Goal: Task Accomplishment & Management: Use online tool/utility

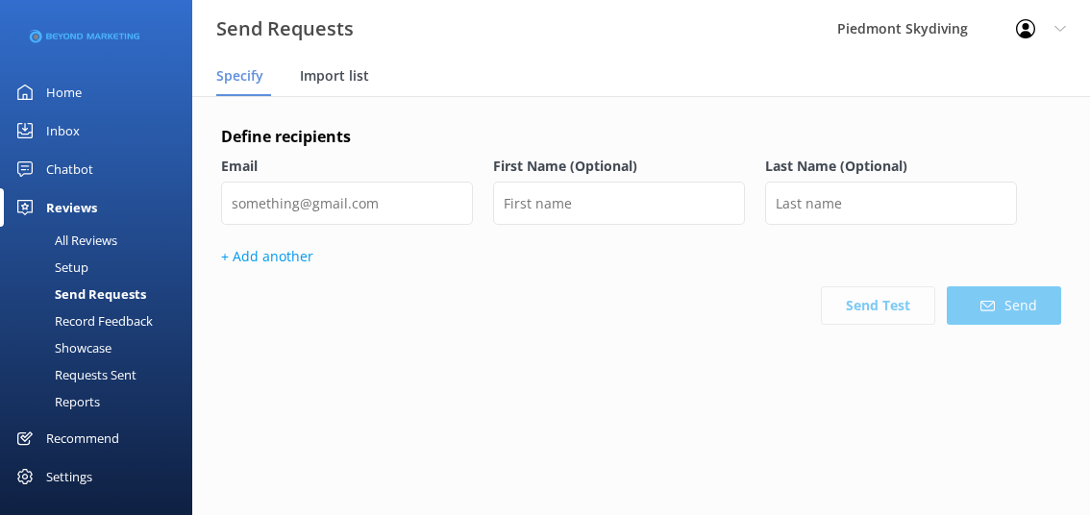
click at [328, 85] on span "Import list" at bounding box center [334, 75] width 69 height 19
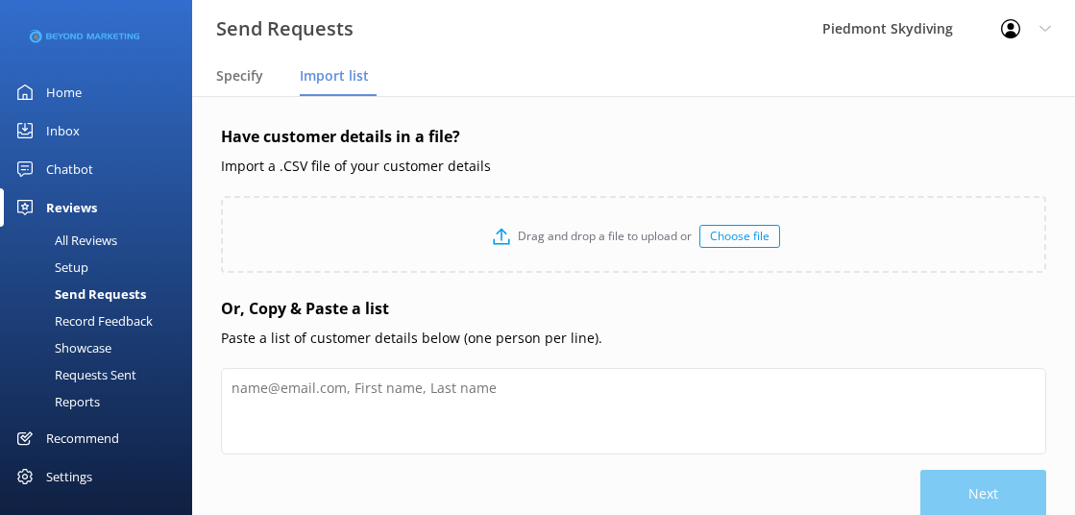
click at [744, 230] on div "Choose file" at bounding box center [739, 236] width 81 height 23
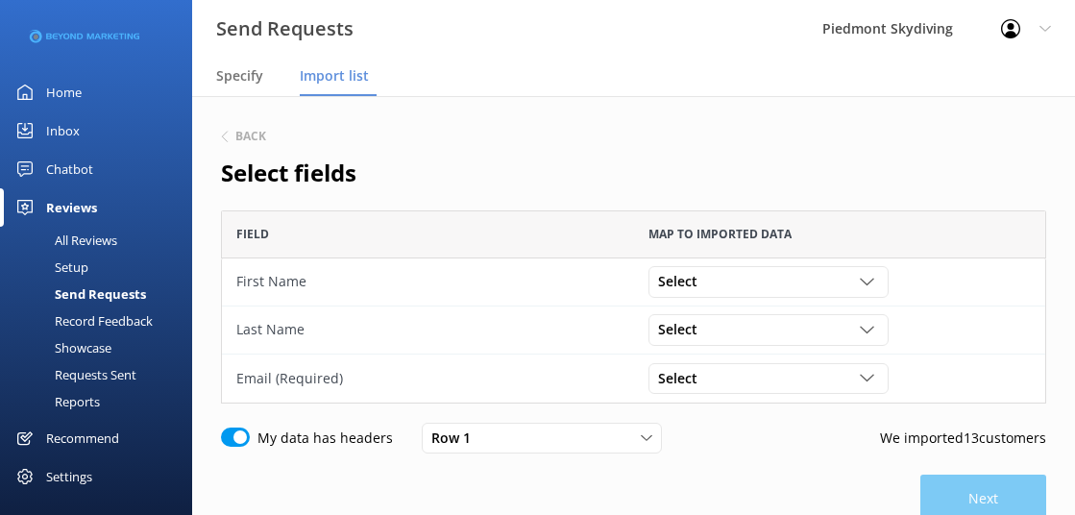
scroll to position [179, 811]
click at [865, 297] on div "Select Participant ID Booking ID Group ID First Name Last Name Weight Gender Da…" at bounding box center [769, 281] width 240 height 31
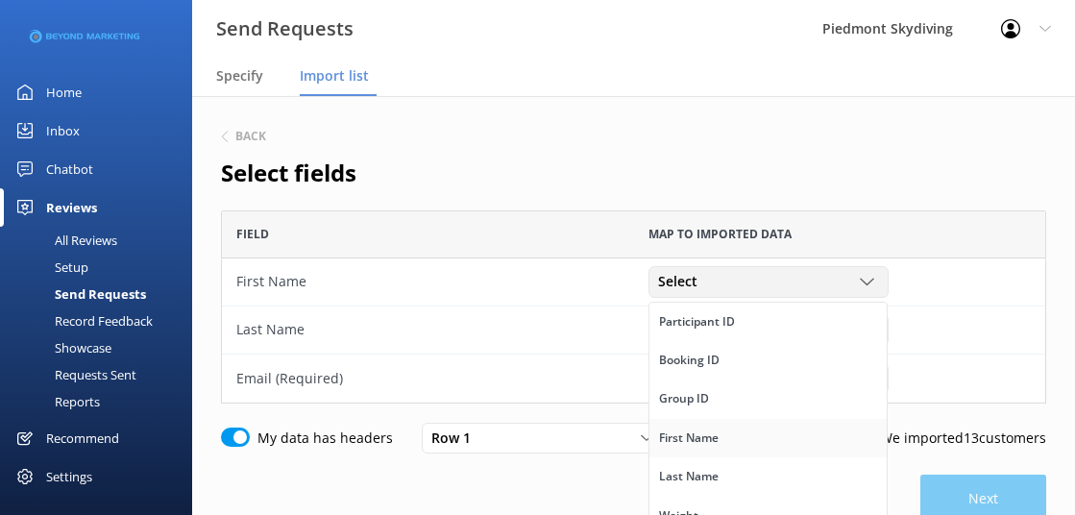
click at [796, 438] on link "First Name" at bounding box center [767, 438] width 237 height 38
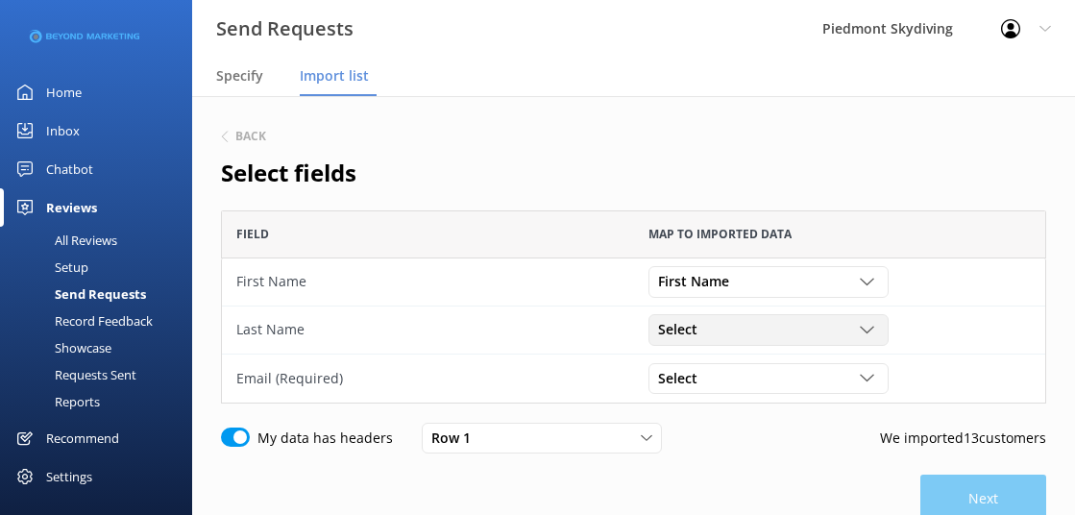
click at [869, 324] on icon "grid" at bounding box center [867, 330] width 14 height 14
click at [787, 456] on link "Last Name" at bounding box center [767, 463] width 237 height 38
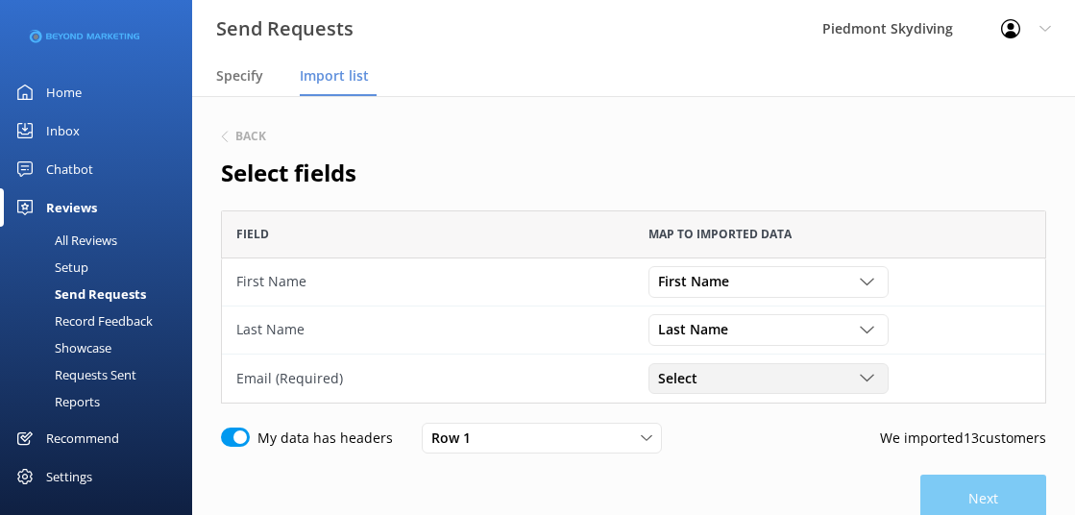
click at [869, 387] on div "Select" at bounding box center [768, 378] width 231 height 21
click at [796, 453] on link "Email" at bounding box center [767, 447] width 237 height 38
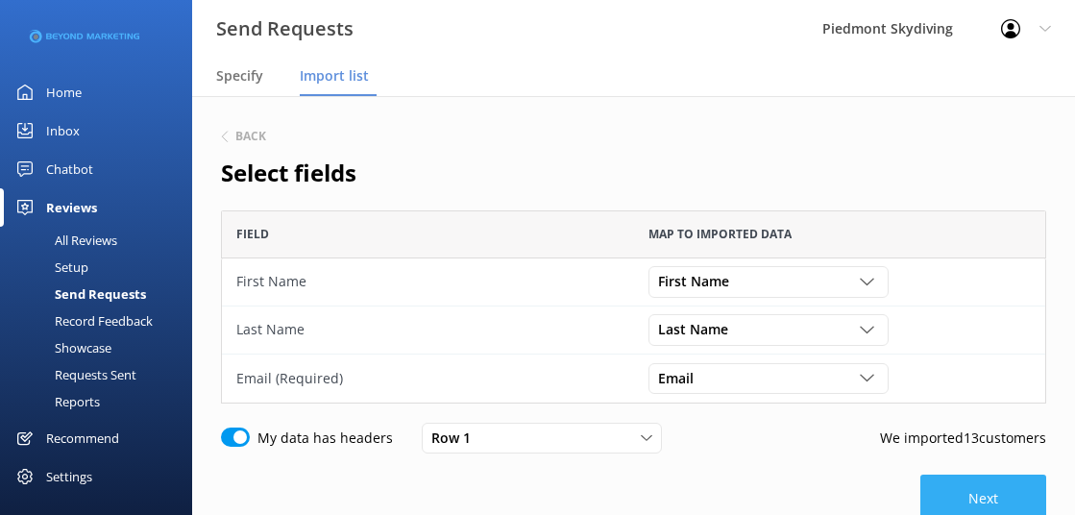
click at [954, 489] on button "Next" at bounding box center [983, 499] width 126 height 48
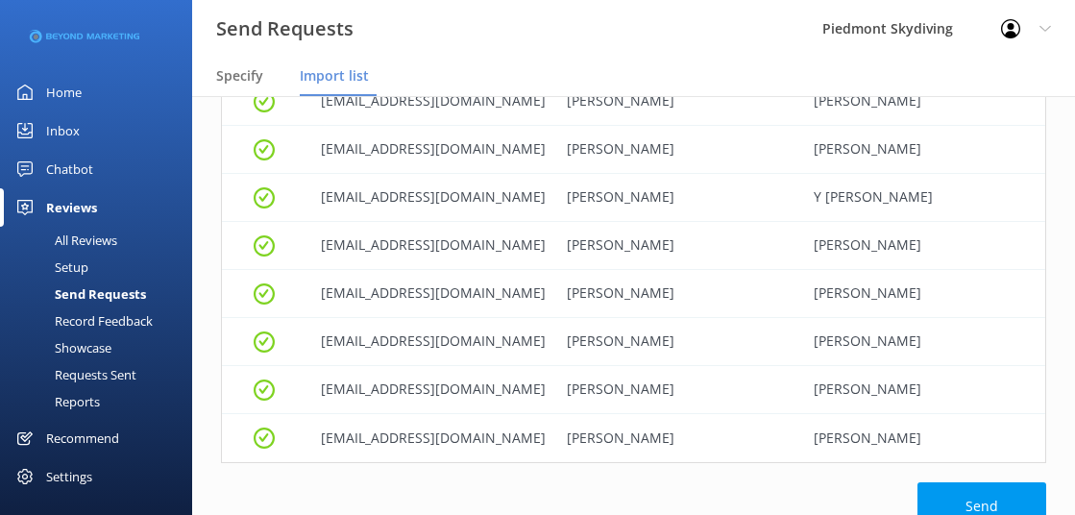
scroll to position [532, 0]
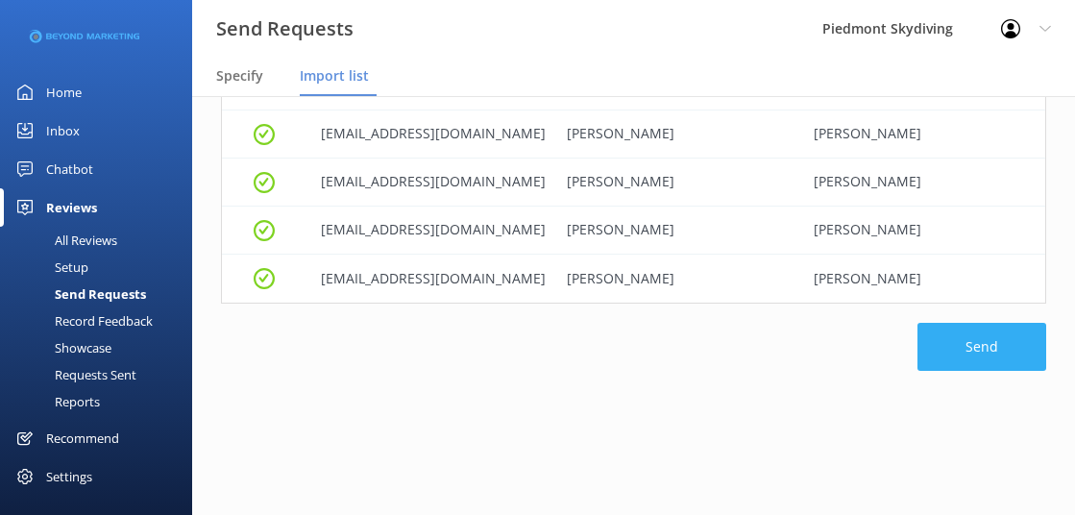
click at [1004, 364] on button "Send" at bounding box center [982, 347] width 129 height 48
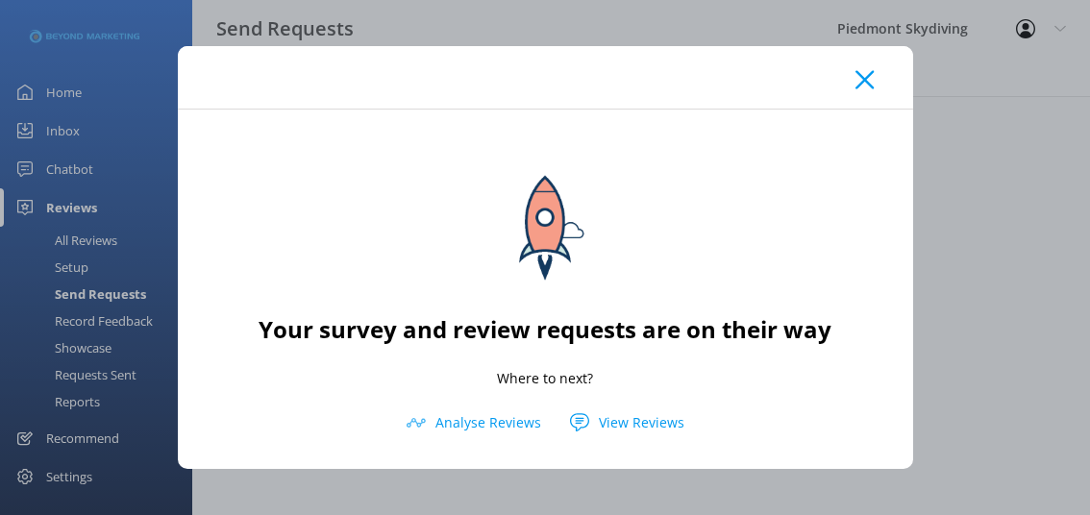
click at [101, 378] on div "Your survey and review requests are on their way Where to next? Analyse Reviews…" at bounding box center [545, 257] width 1090 height 515
click at [856, 71] on use at bounding box center [864, 80] width 18 height 18
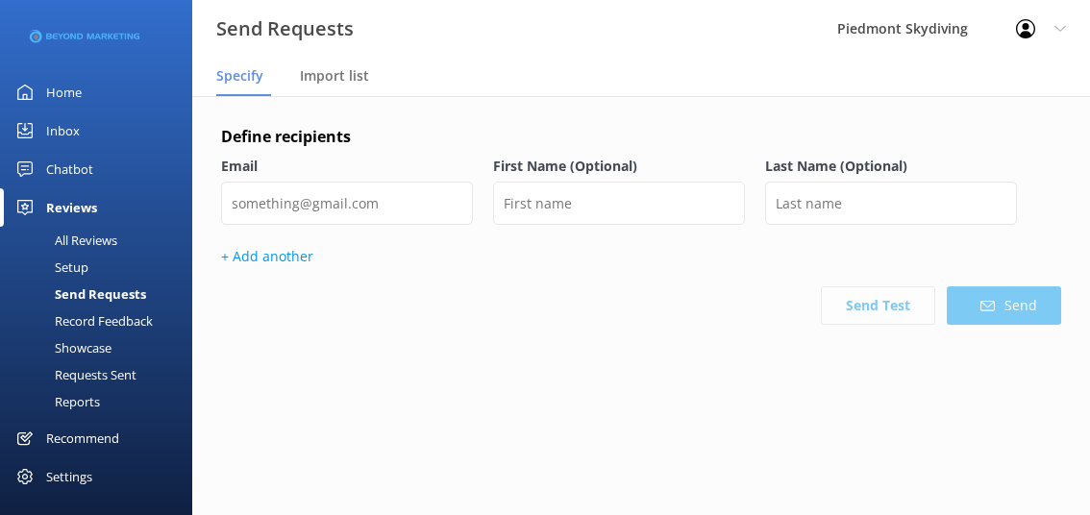
click at [91, 373] on div "Requests Sent" at bounding box center [74, 374] width 125 height 27
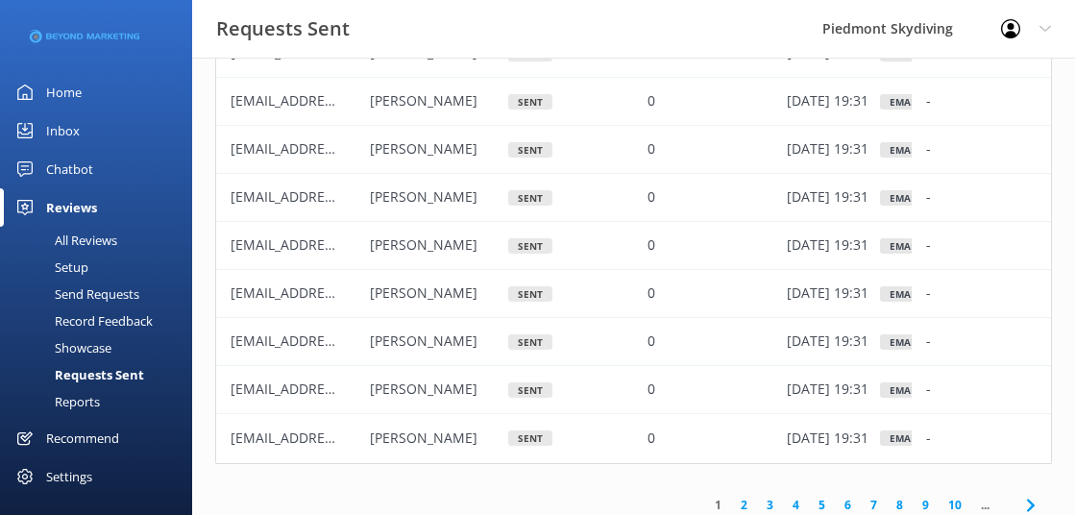
scroll to position [243, 0]
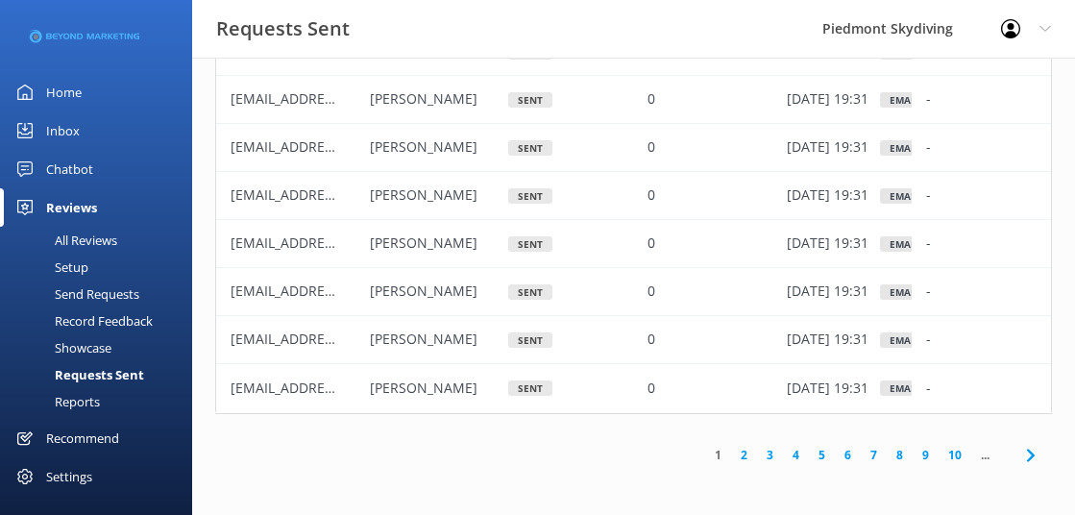
click at [741, 452] on link "2" at bounding box center [744, 455] width 26 height 18
